Goal: Task Accomplishment & Management: Manage account settings

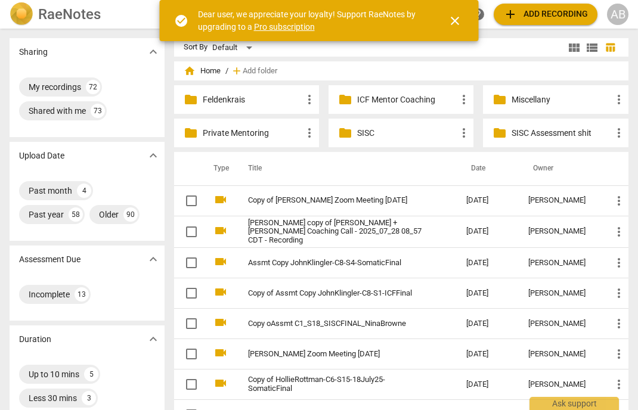
click at [454, 14] on span "close" at bounding box center [455, 21] width 14 height 14
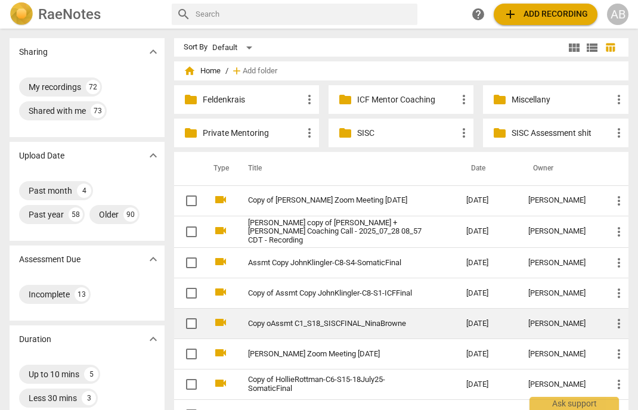
click at [299, 327] on link "Copy oAssmt C1_S18_SISCFINAL_NinaBrowne" at bounding box center [336, 323] width 176 height 9
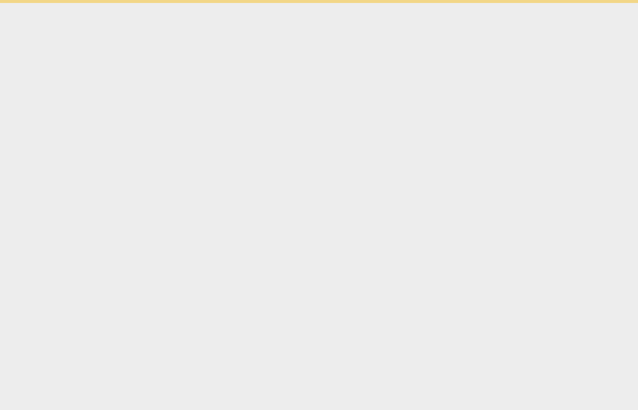
click at [299, 3] on html "Ask support" at bounding box center [319, 1] width 638 height 3
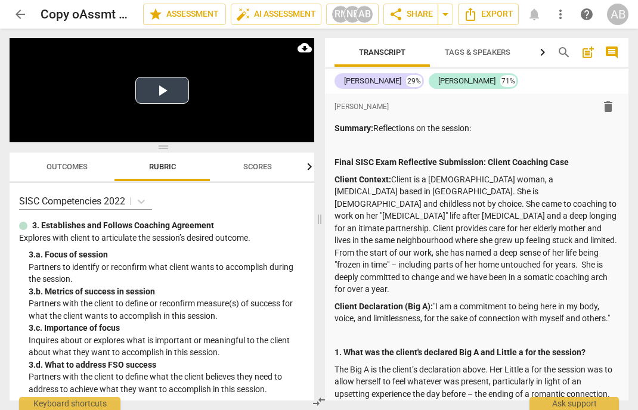
click at [167, 94] on button "Play Video" at bounding box center [162, 90] width 54 height 27
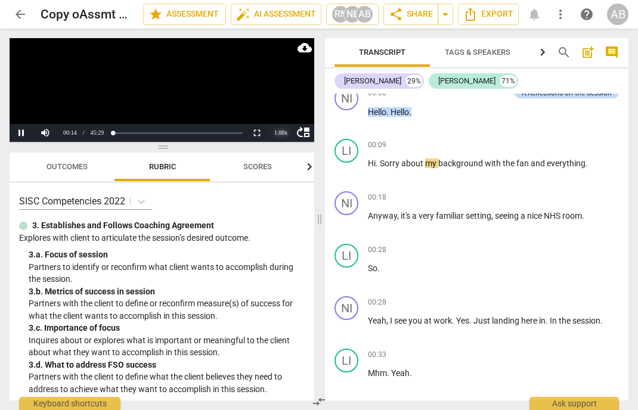
click at [284, 133] on div "1.00 x" at bounding box center [281, 133] width 24 height 18
click at [135, 120] on video at bounding box center [162, 90] width 305 height 104
click at [615, 14] on div "AB" at bounding box center [617, 14] width 21 height 21
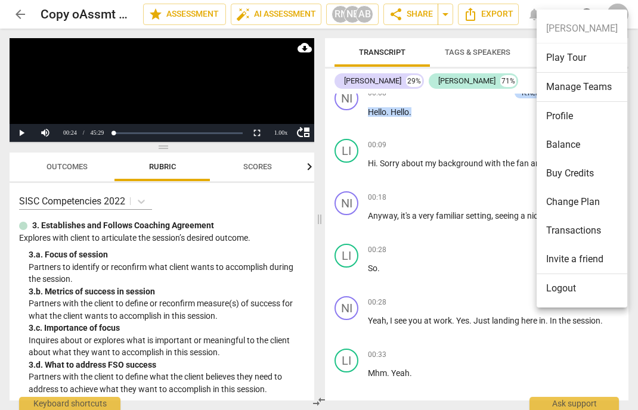
click at [557, 116] on li "Profile" at bounding box center [581, 116] width 91 height 29
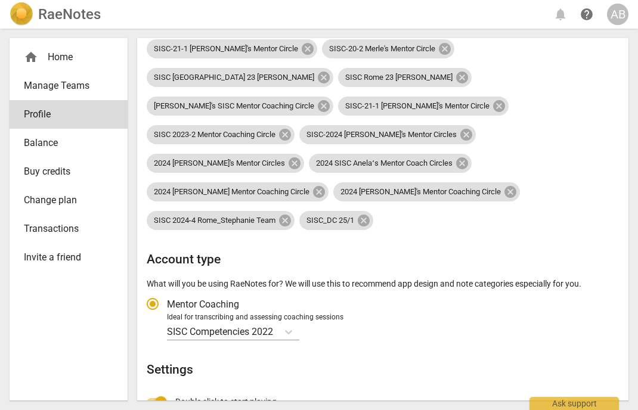
scroll to position [392, 0]
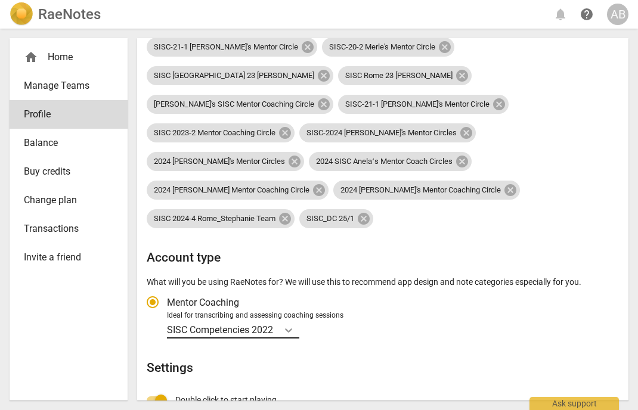
click at [288, 328] on icon "Account type" at bounding box center [288, 330] width 7 height 4
click at [0, 0] on input "Ideal for transcribing and assessing coaching sessions SISC Competencies 2022" at bounding box center [0, 0] width 0 height 0
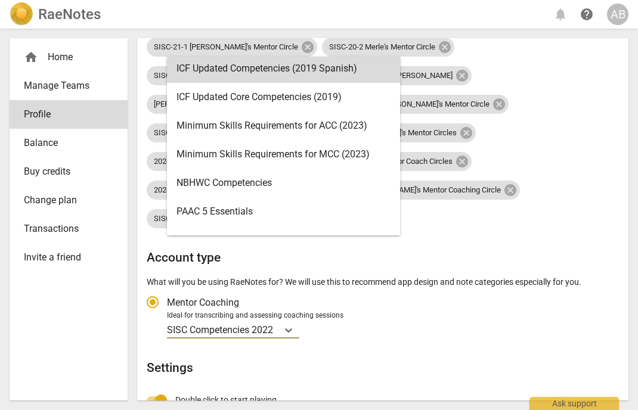
scroll to position [208, 0]
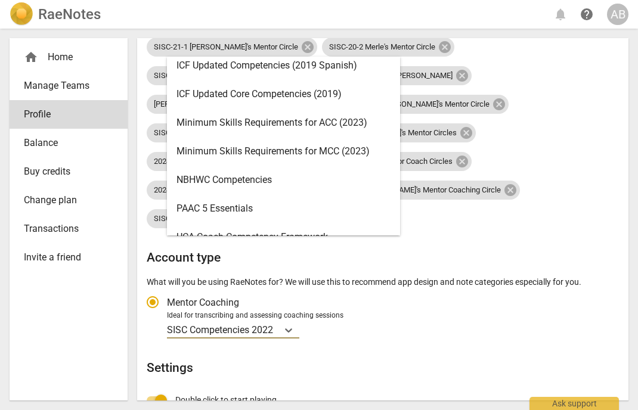
click at [329, 154] on div "Minimum Skills Requirements for MCC (2023)" at bounding box center [283, 151] width 233 height 29
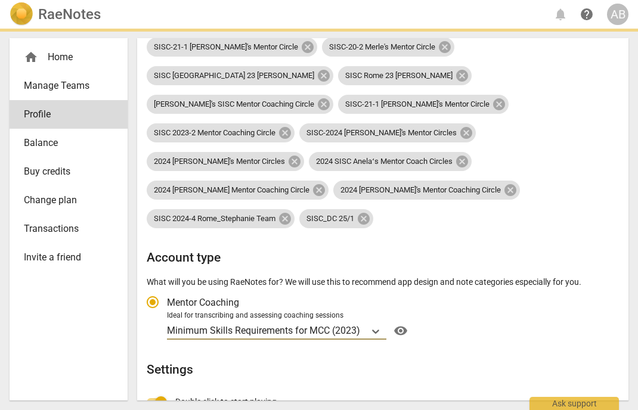
click at [329, 154] on div "Profile E-mail [PERSON_NAME][EMAIL_ADDRESS][DOMAIN_NAME] edit First name [PERSO…" at bounding box center [383, 122] width 472 height 933
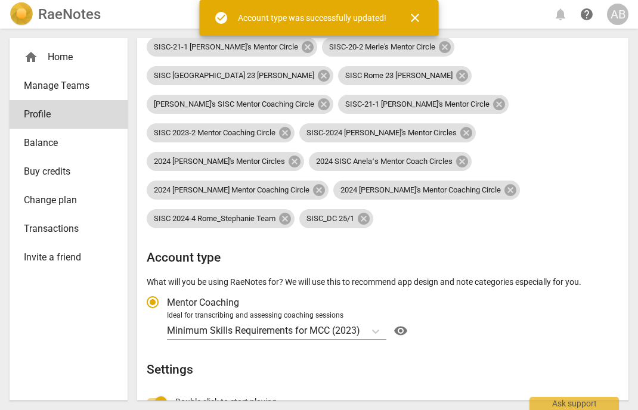
radio input "false"
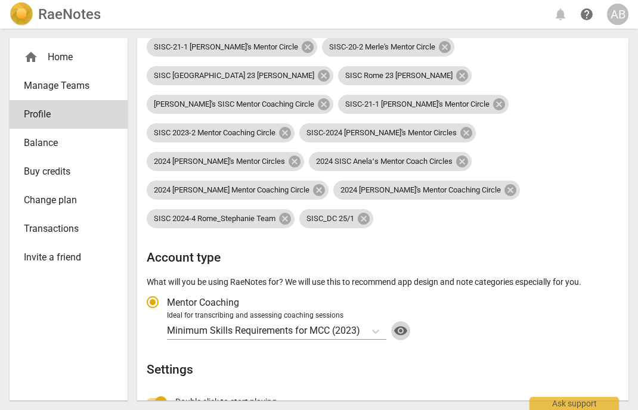
click at [403, 324] on span "visibility" at bounding box center [400, 331] width 19 height 14
